Goal: Find specific page/section: Find specific page/section

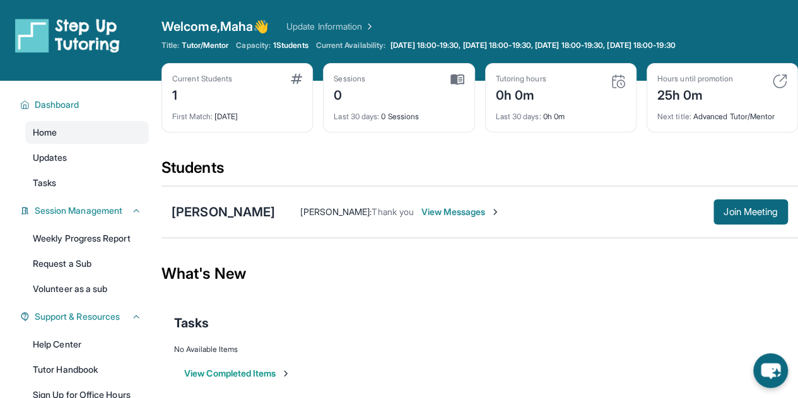
click at [373, 165] on div "Students" at bounding box center [480, 172] width 637 height 28
